Goal: Communication & Community: Ask a question

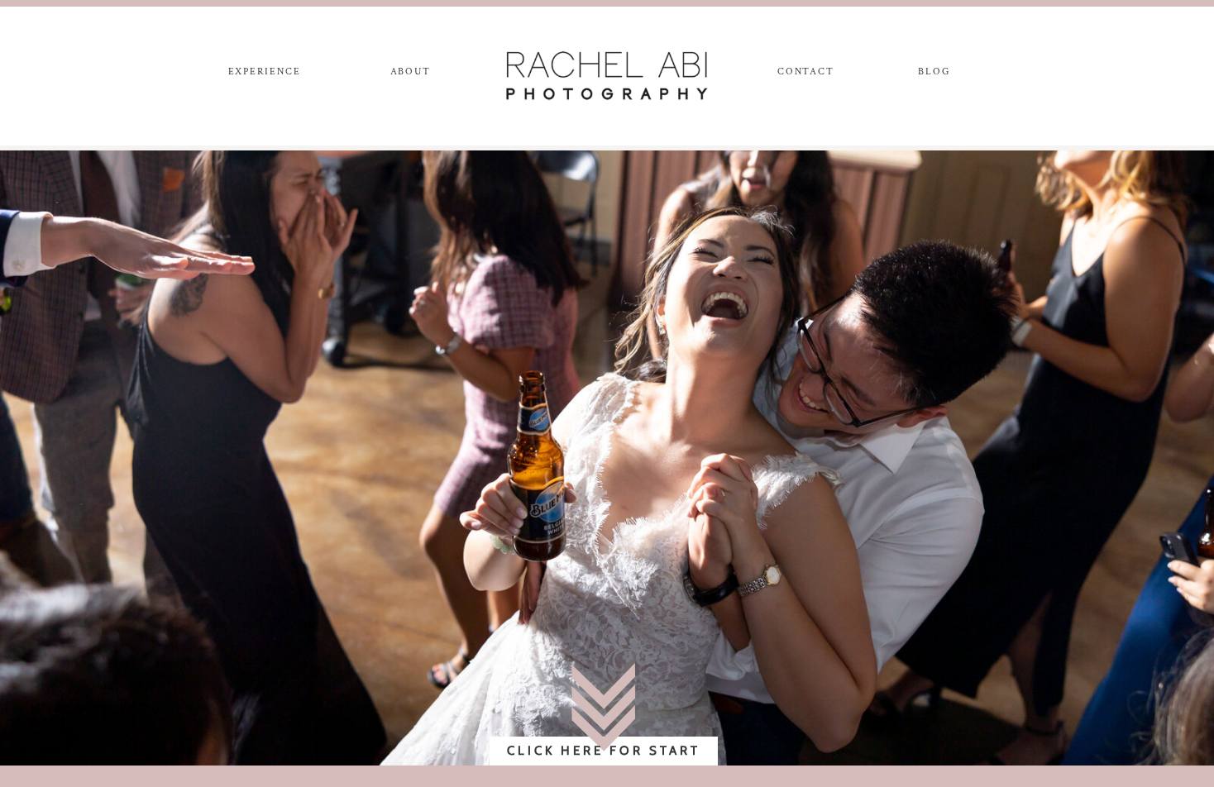
click at [813, 72] on nav "CONTACT" at bounding box center [804, 75] width 55 height 18
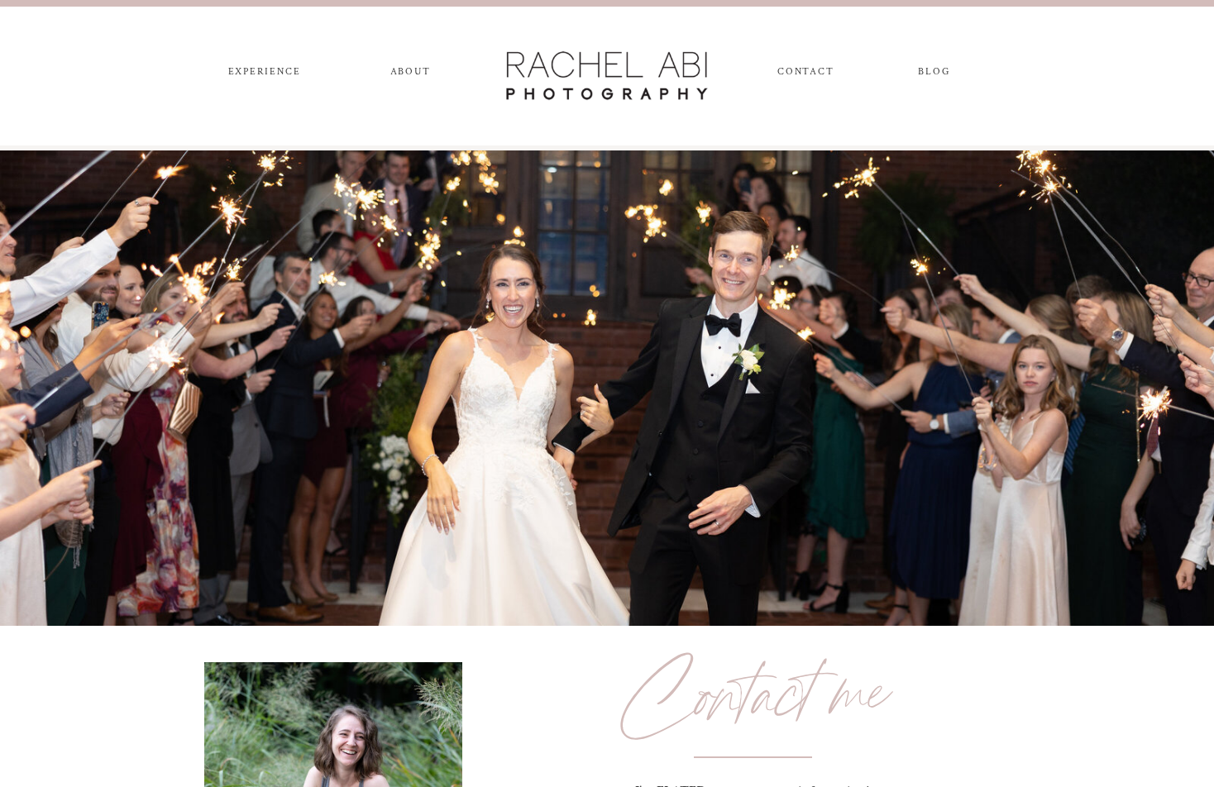
click at [803, 69] on nav "CONTACT" at bounding box center [804, 75] width 55 height 18
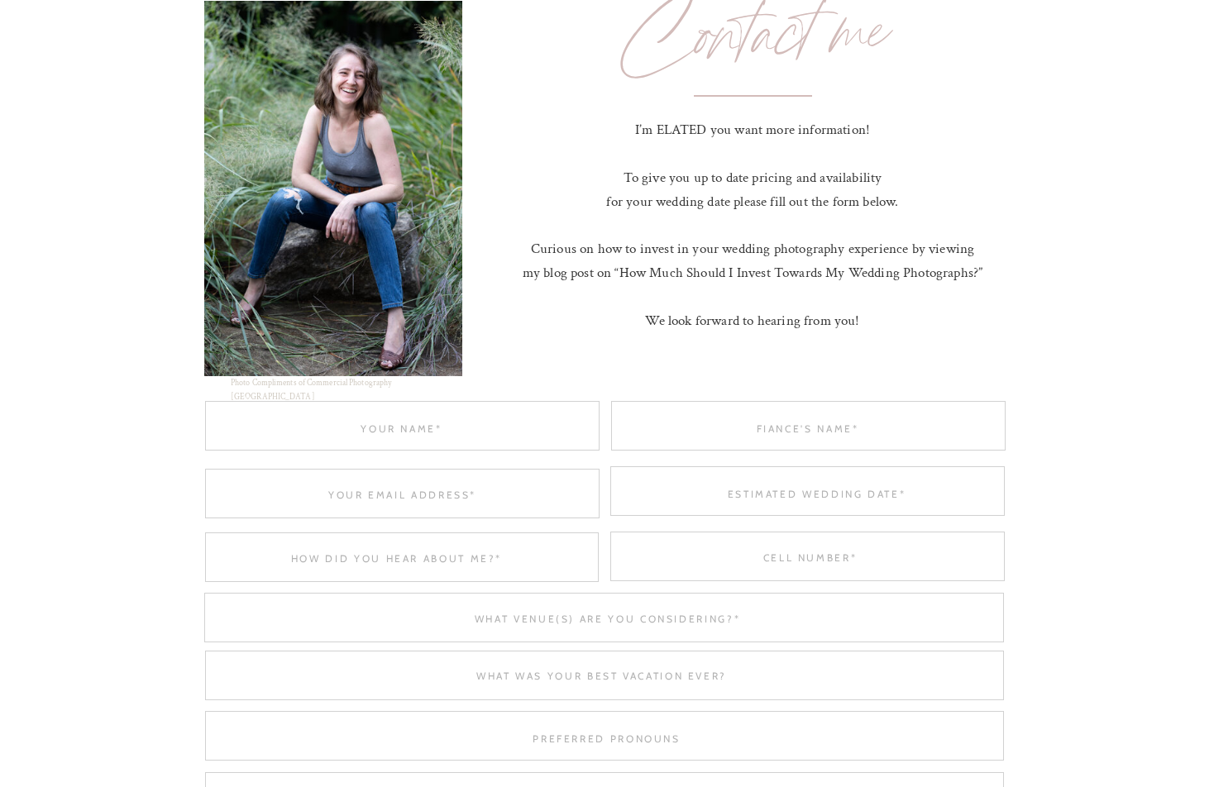
scroll to position [827, 0]
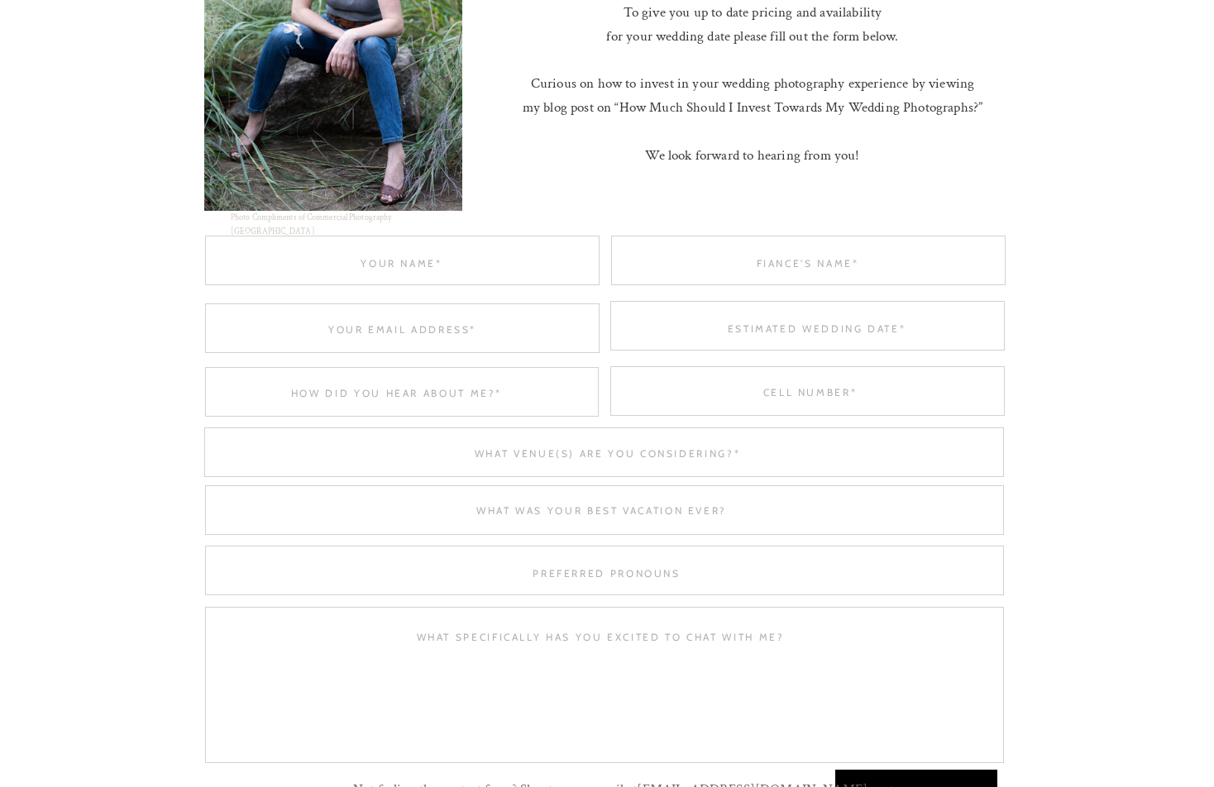
click at [378, 277] on div at bounding box center [402, 261] width 394 height 50
click at [385, 260] on textarea at bounding box center [401, 262] width 394 height 12
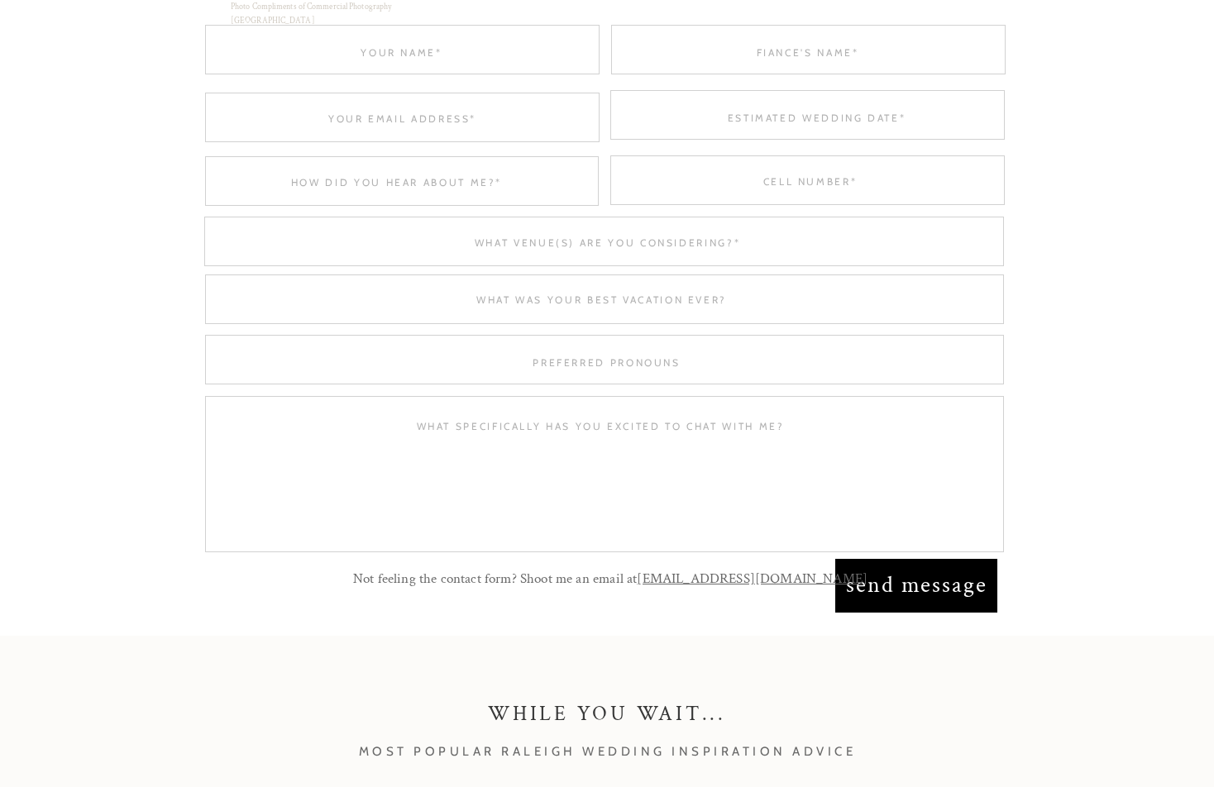
scroll to position [1157, 0]
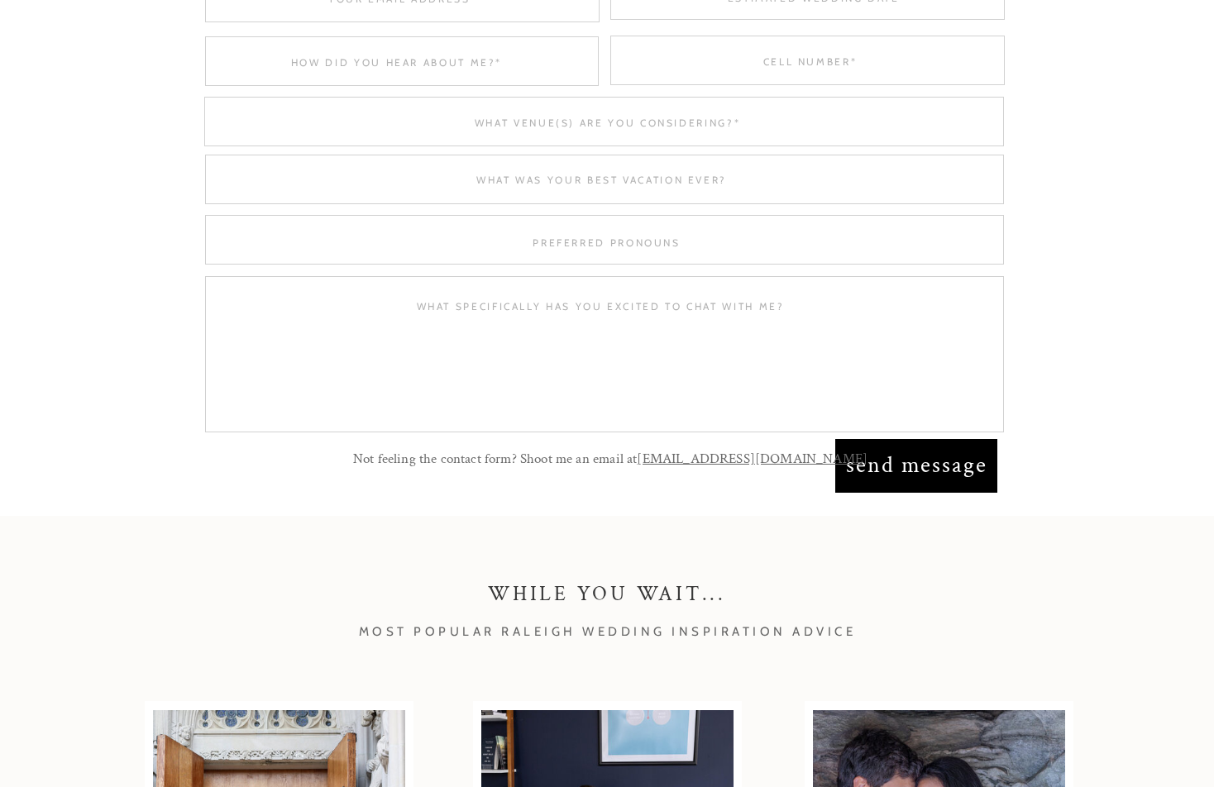
click at [525, 348] on textarea at bounding box center [600, 360] width 759 height 122
paste textarea "Affordable, High-Quality Photo Editing – Special Offers Just for You! Hello the…"
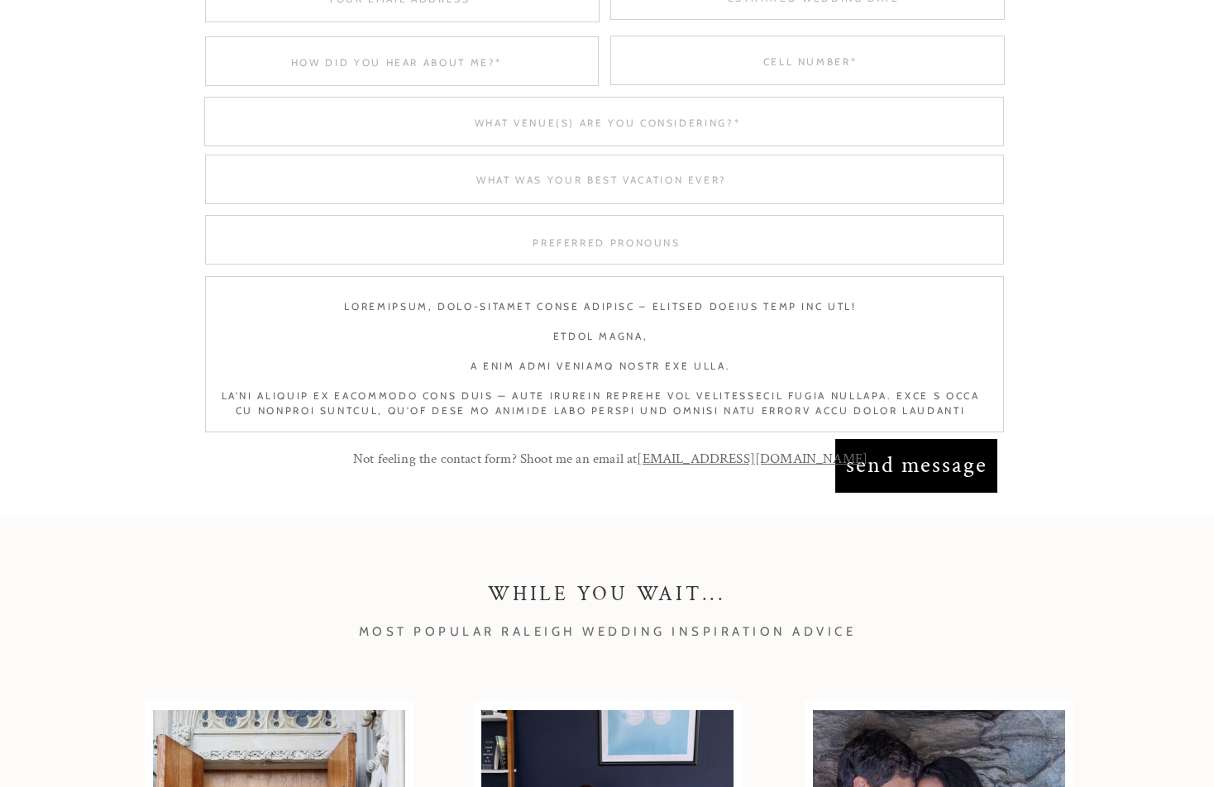
scroll to position [487, 0]
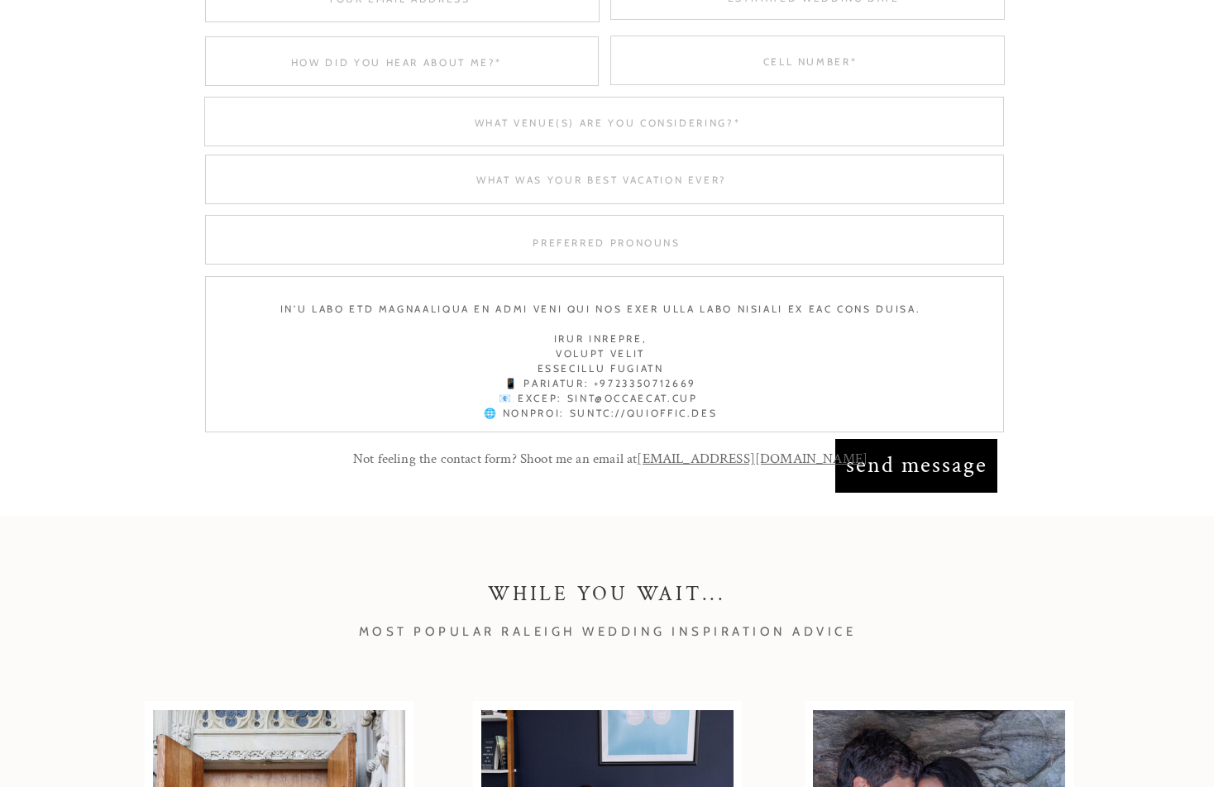
click at [637, 331] on textarea at bounding box center [600, 360] width 759 height 122
click at [627, 334] on textarea at bounding box center [600, 360] width 759 height 122
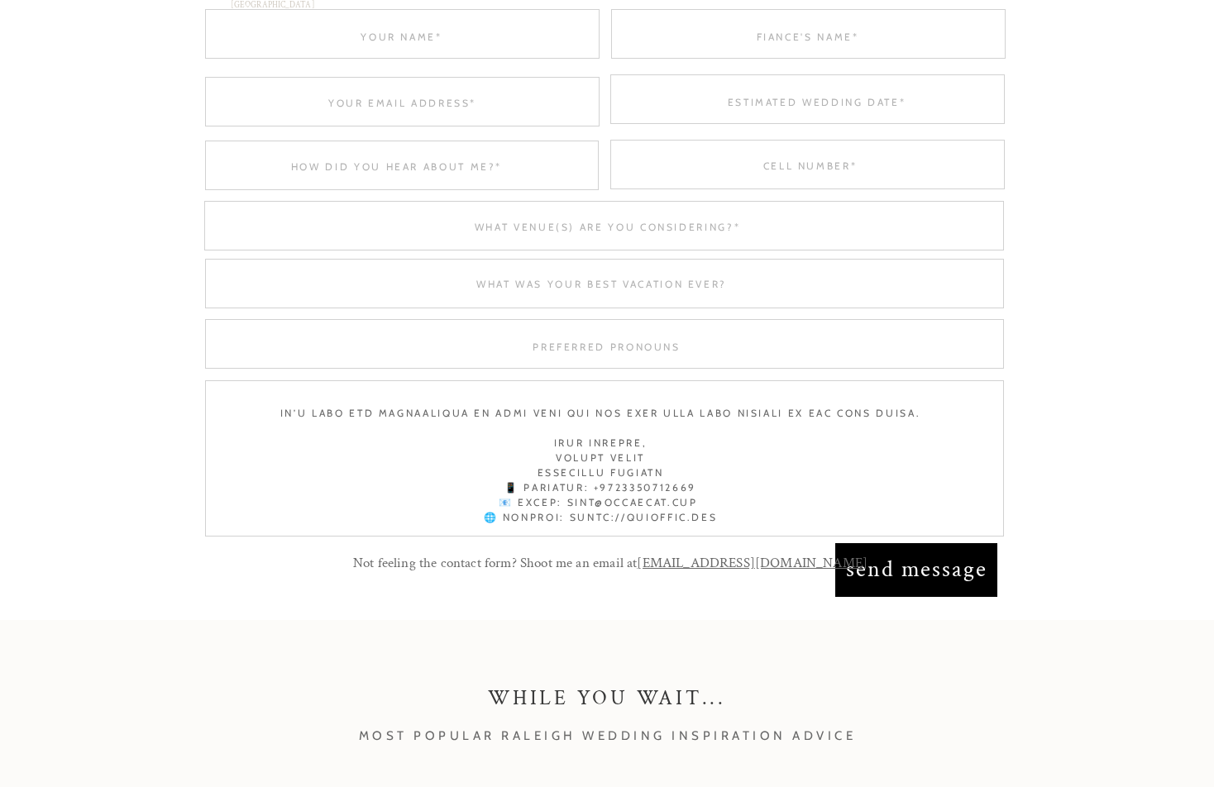
scroll to position [909, 0]
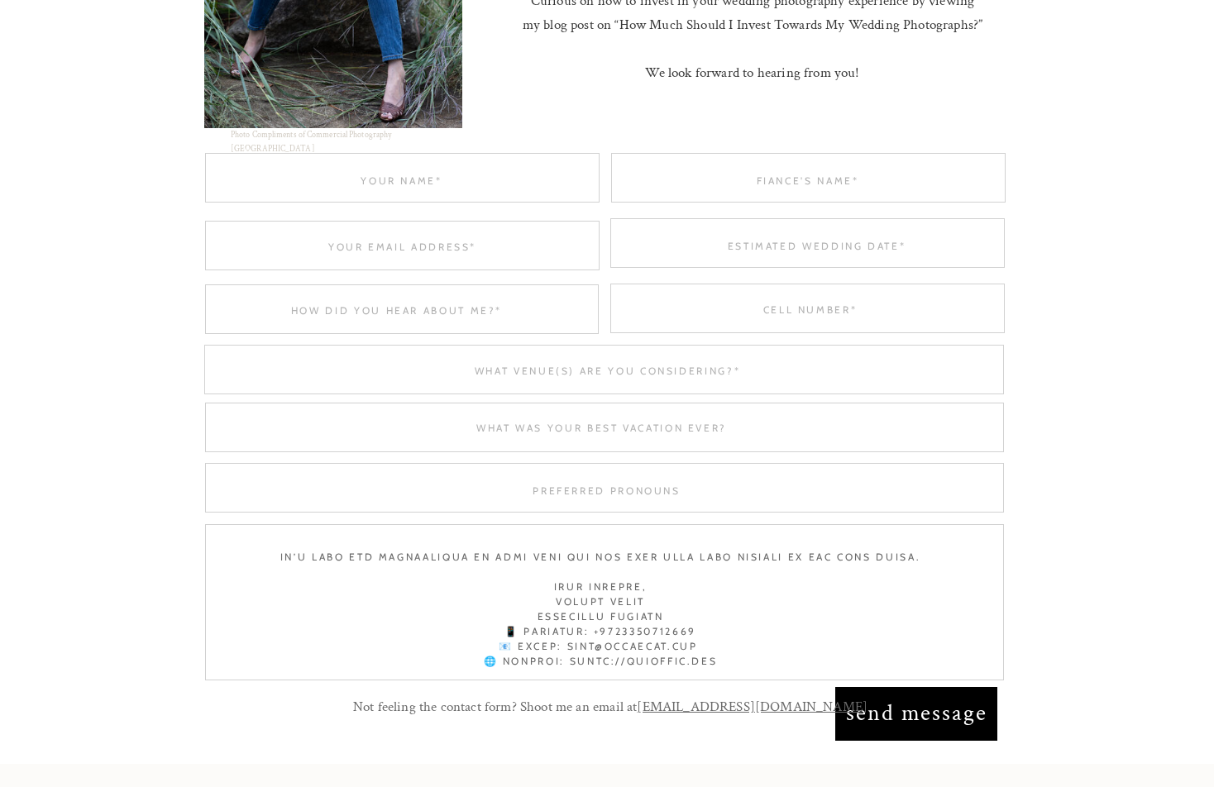
type textarea "Affordable, High-Quality Photo Editing – Special Offers Just for You! Hello the…"
click at [331, 173] on div at bounding box center [402, 178] width 394 height 50
click at [381, 176] on textarea at bounding box center [401, 180] width 394 height 12
paste textarea "Taijul Islam"
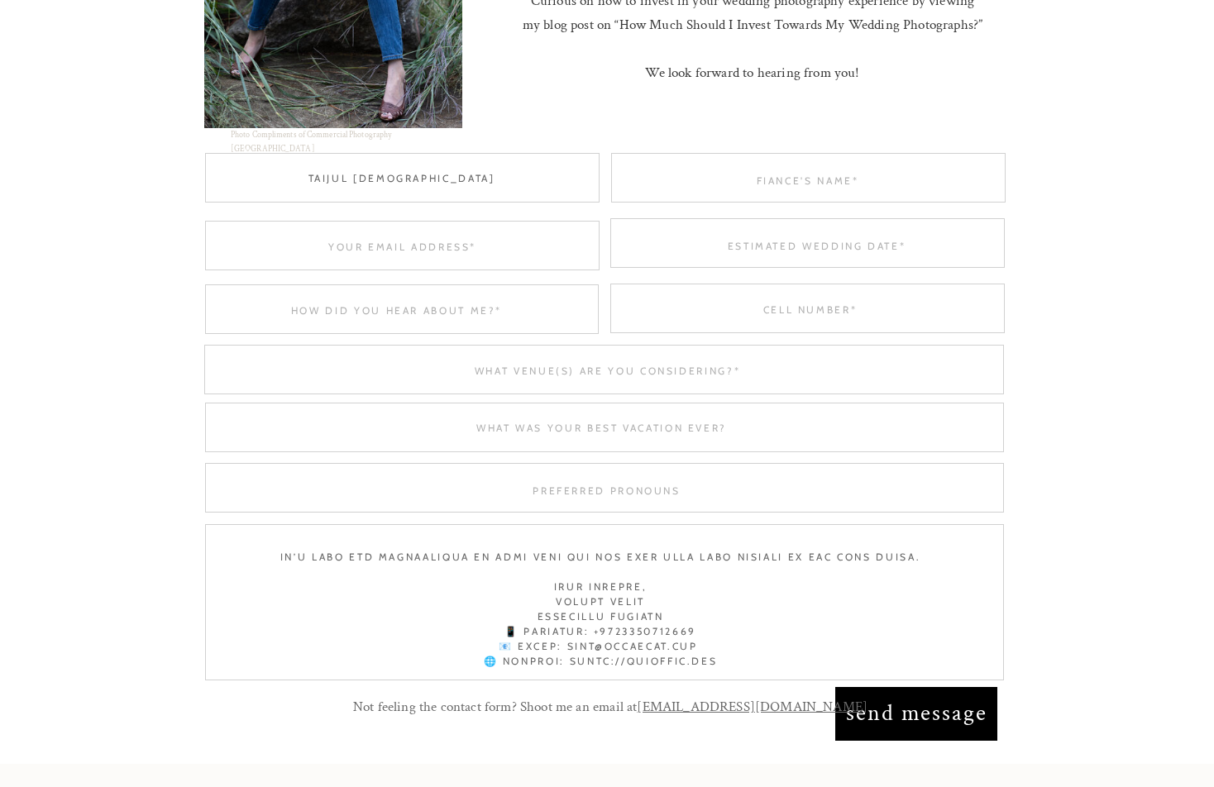
type textarea "Taijul Islam"
drag, startPoint x: 685, startPoint y: 177, endPoint x: 766, endPoint y: 177, distance: 81.0
click at [686, 177] on textarea at bounding box center [807, 180] width 394 height 12
paste textarea "Taijul Islam"
type textarea "Taijul Islam"
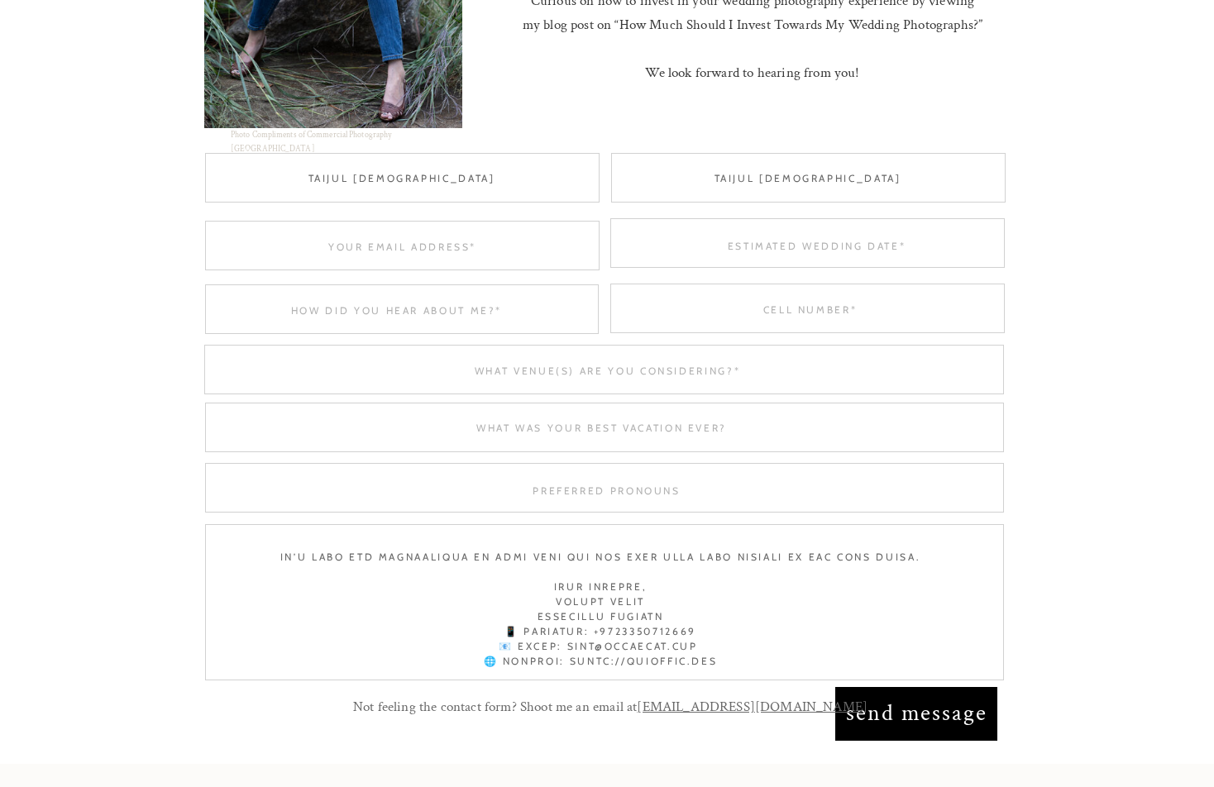
drag, startPoint x: 841, startPoint y: 260, endPoint x: 817, endPoint y: 252, distance: 25.1
click at [840, 260] on div at bounding box center [807, 243] width 394 height 50
click at [814, 250] on textarea at bounding box center [816, 245] width 394 height 12
type textarea "06-09-2025"
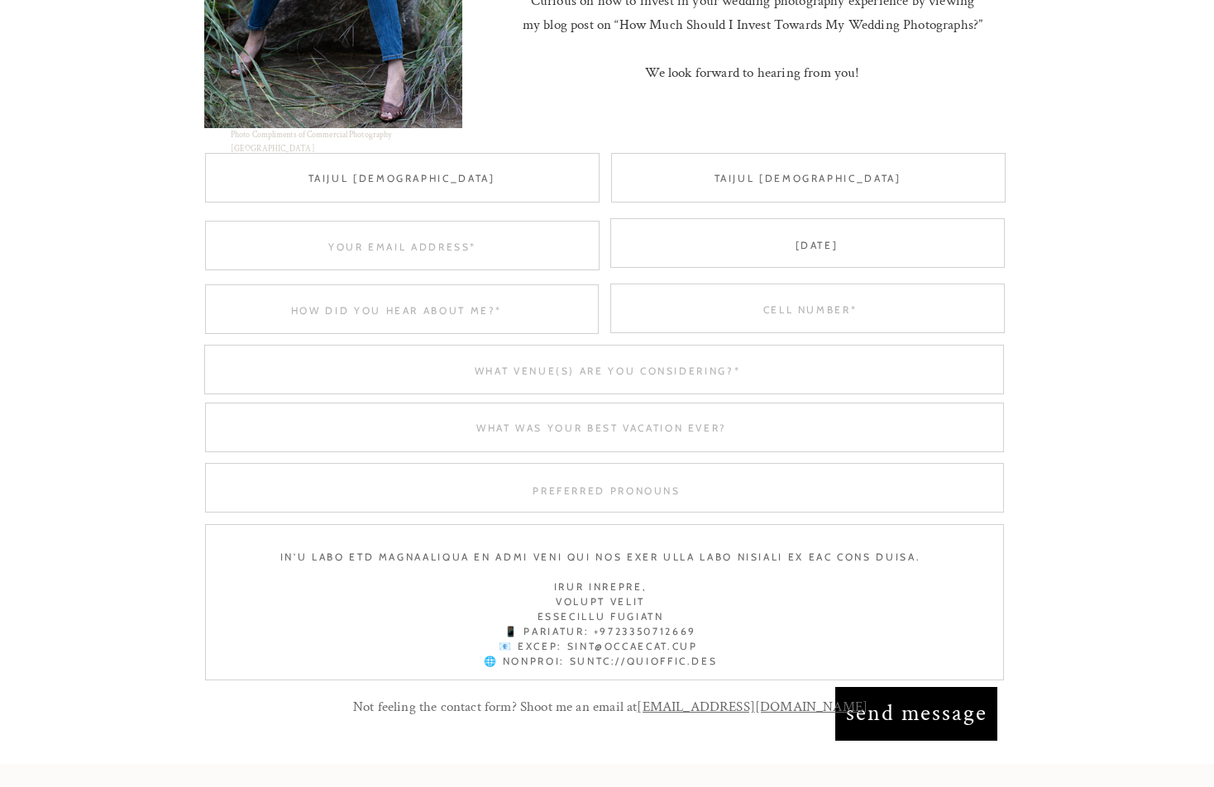
click at [818, 298] on div at bounding box center [807, 309] width 394 height 50
click at [862, 317] on div at bounding box center [807, 309] width 394 height 50
click at [813, 309] on textarea at bounding box center [810, 309] width 394 height 12
paste textarea "8801761711543"
type textarea "8801761711543"
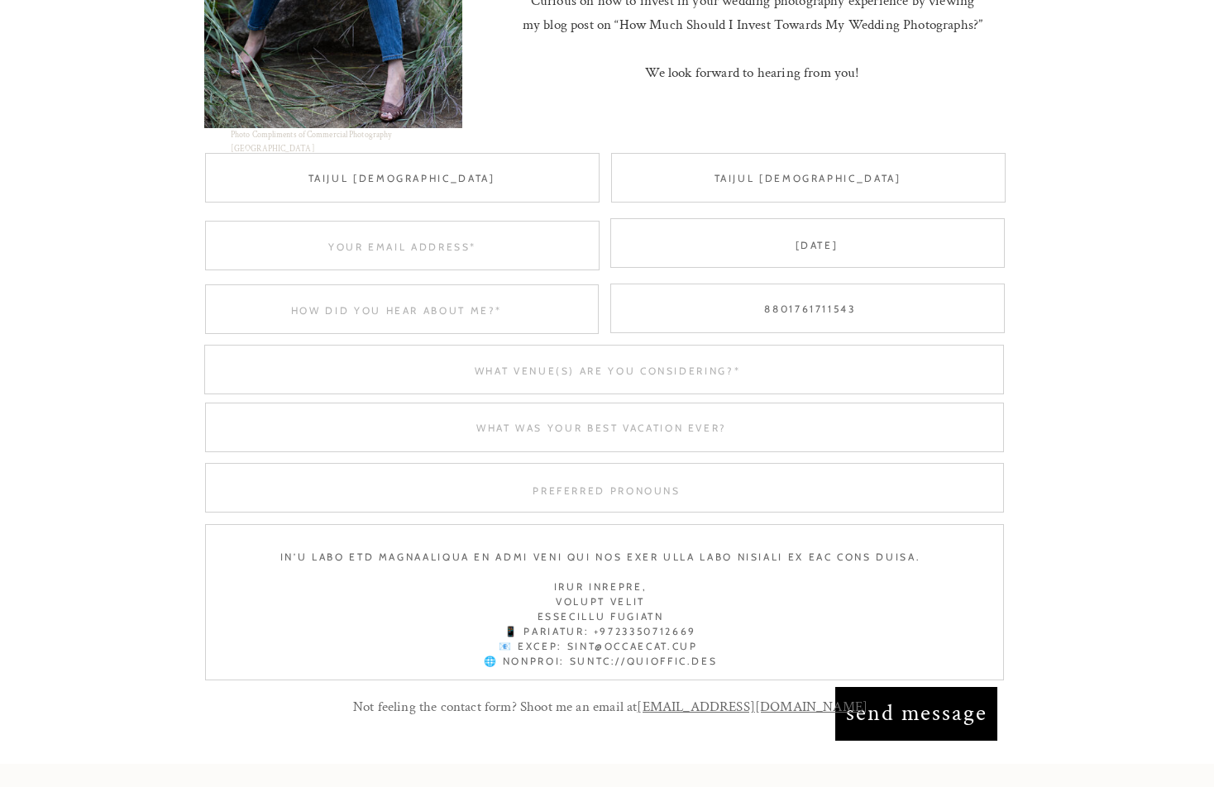
click at [398, 253] on div at bounding box center [402, 246] width 394 height 50
click at [400, 248] on textarea at bounding box center [402, 246] width 394 height 12
paste textarea "info@silopath.com"
type textarea "info@silopath.com"
click at [373, 299] on div at bounding box center [402, 309] width 394 height 50
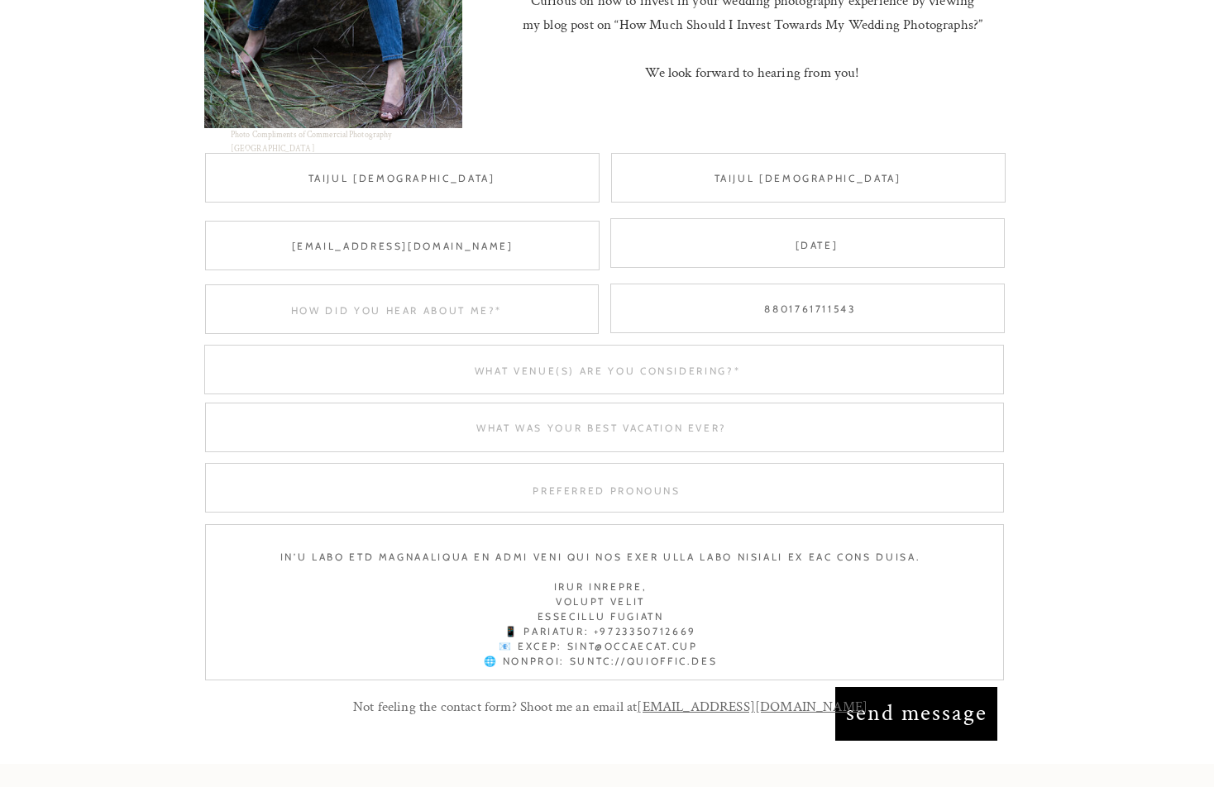
click at [369, 307] on textarea at bounding box center [396, 309] width 393 height 12
type textarea "google"
click at [528, 374] on textarea at bounding box center [607, 370] width 793 height 12
type textarea "Dhaka"
click at [610, 434] on div at bounding box center [604, 428] width 799 height 50
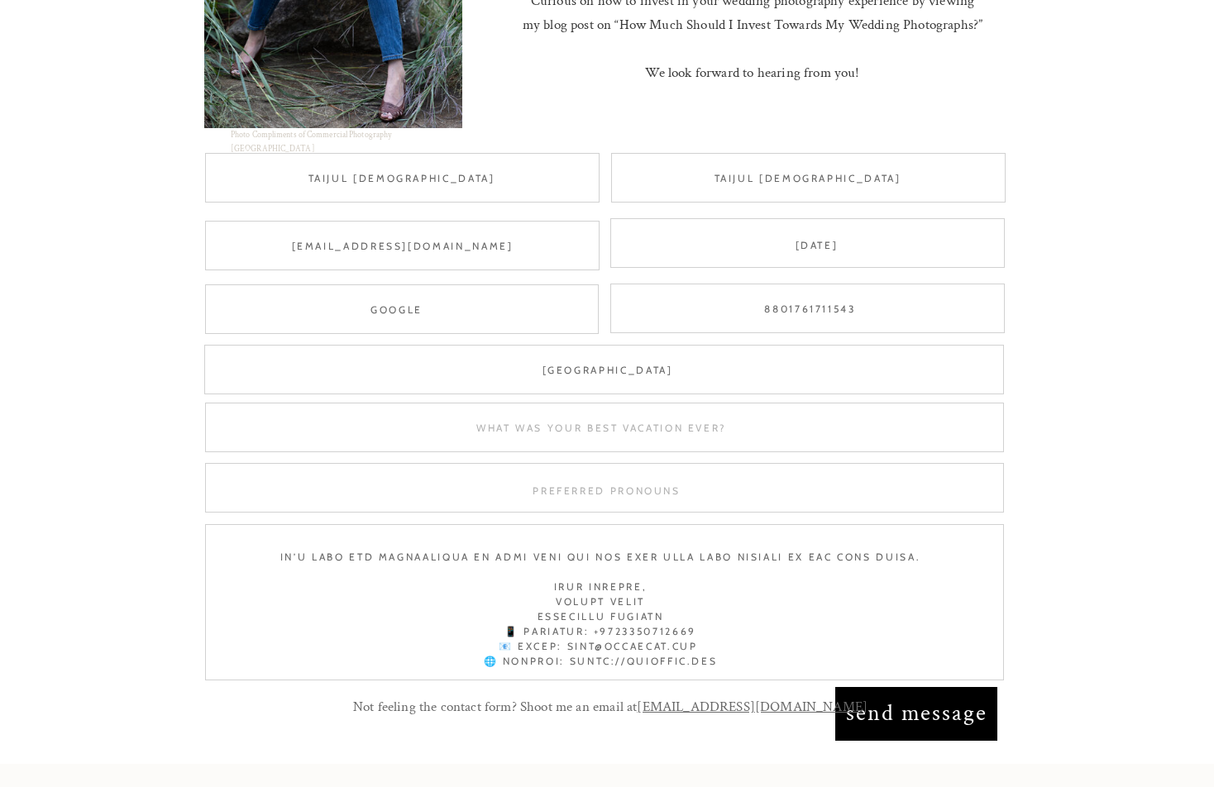
click at [876, 698] on p "Not feeling the contact form? Shoot me an email at hello@rachelabi.com" at bounding box center [610, 707] width 572 height 25
click at [876, 709] on p "Not feeling the contact form? Shoot me an email at hello@rachelabi.com" at bounding box center [610, 707] width 572 height 25
click at [895, 707] on p "Not feeling the contact form? Shoot me an email at hello@rachelabi.com" at bounding box center [610, 707] width 572 height 25
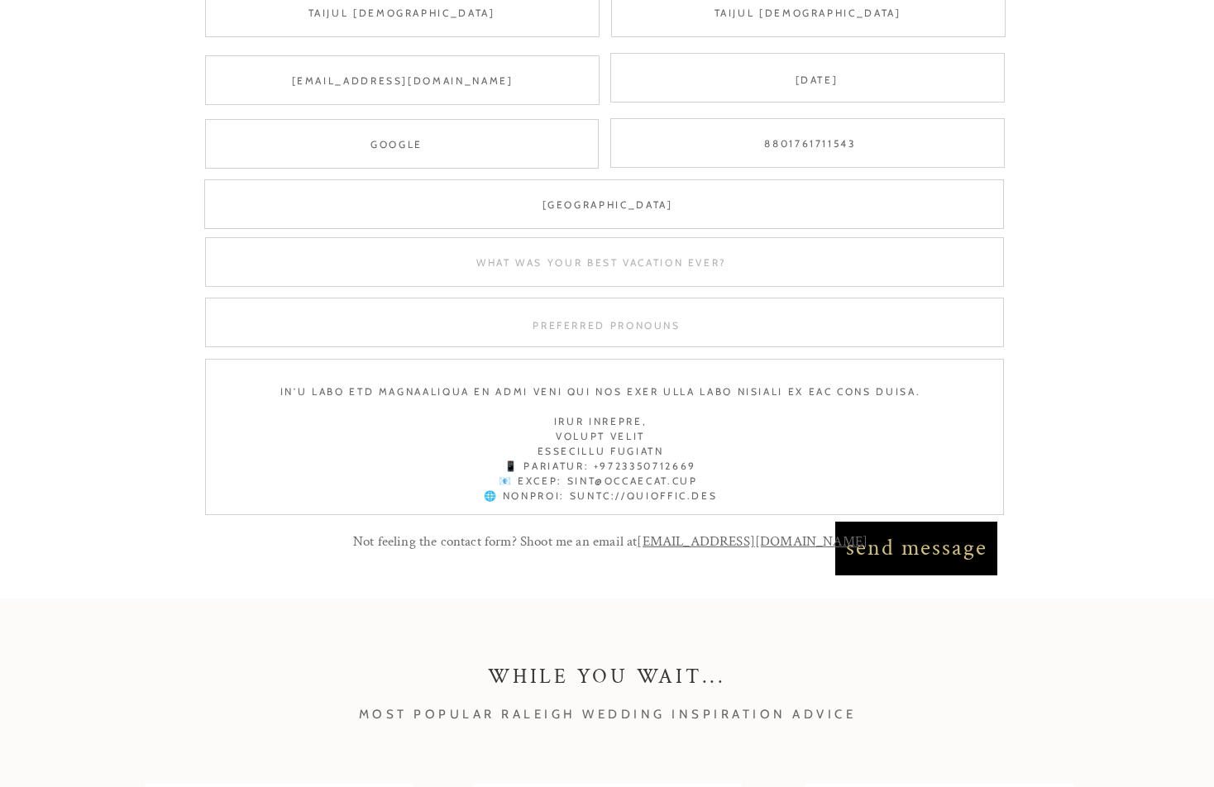
click at [918, 548] on nav "send message" at bounding box center [916, 548] width 148 height 36
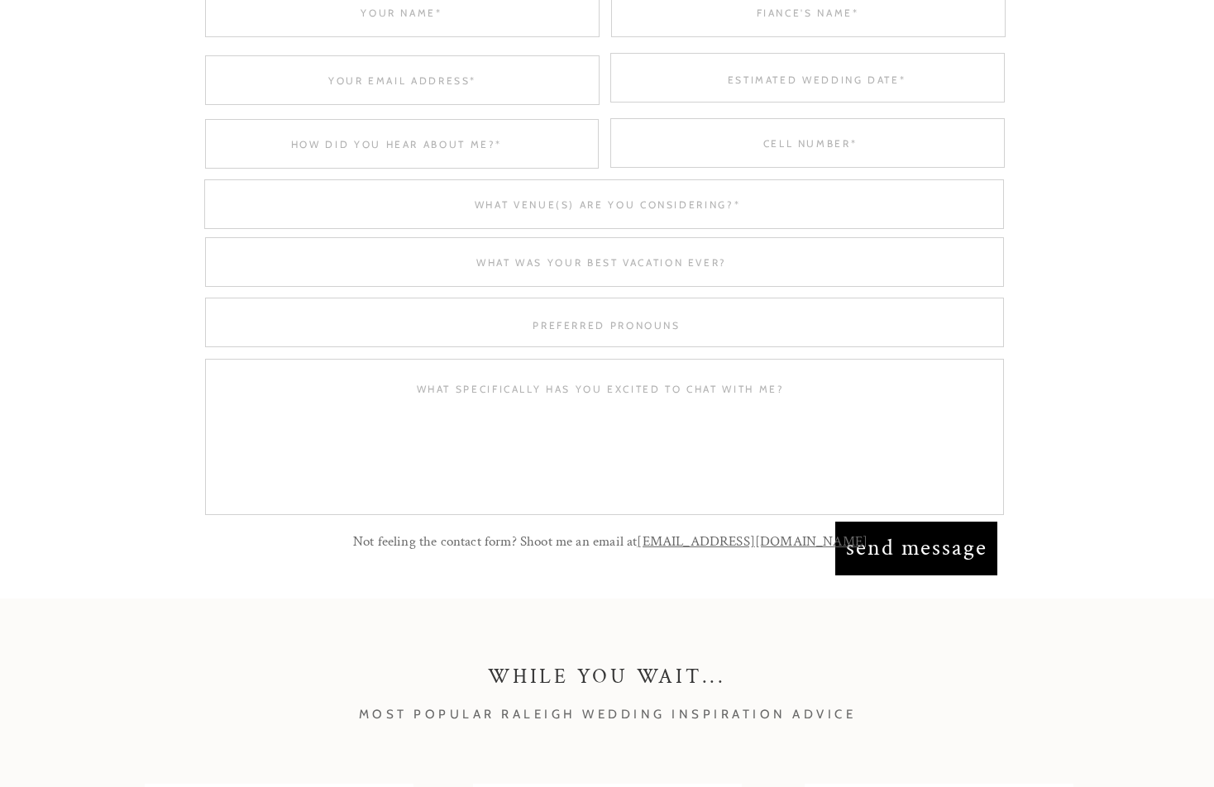
scroll to position [2, 0]
